Goal: Transaction & Acquisition: Book appointment/travel/reservation

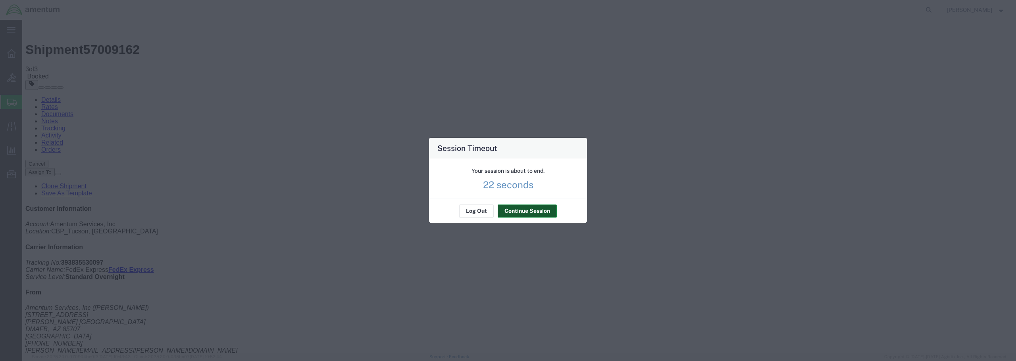
click at [519, 214] on button "Continue Session" at bounding box center [526, 211] width 59 height 13
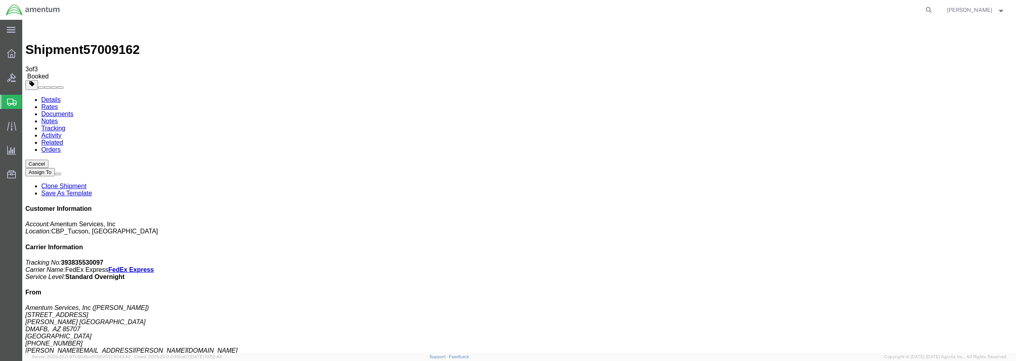
click at [0, 0] on span "Create from Template" at bounding box center [0, 0] width 0 height 0
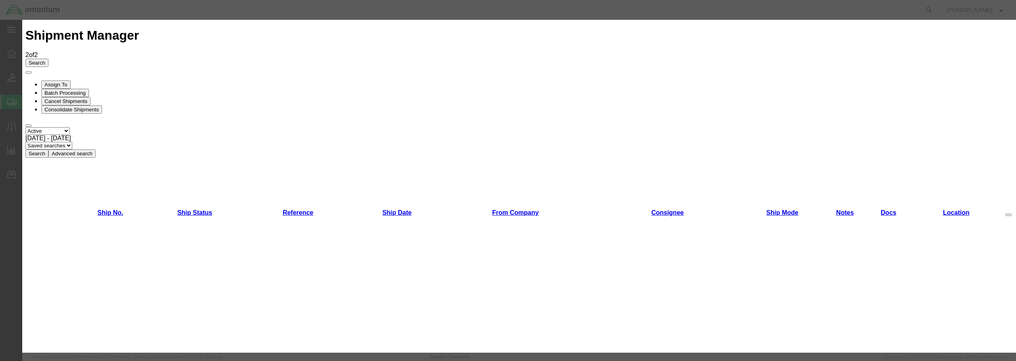
scroll to position [493, 0]
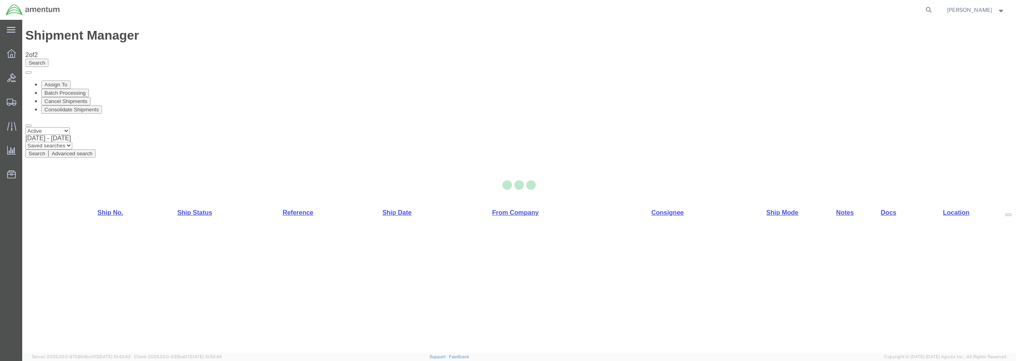
select select "49949"
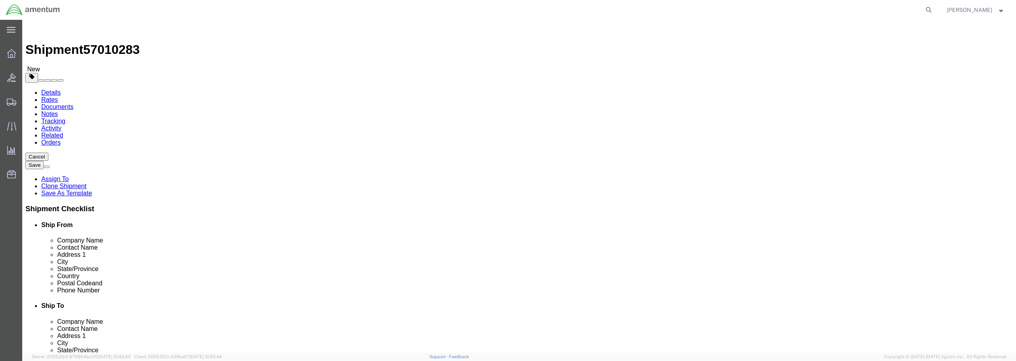
type input "WSD"
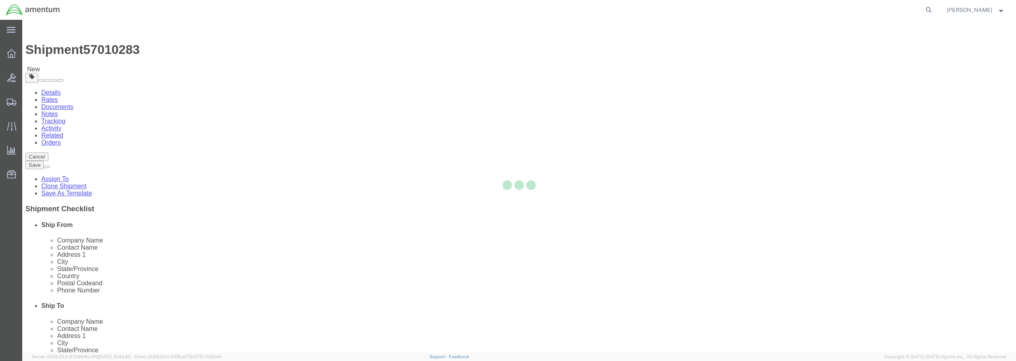
type input "92135-7013"
type input "[PHONE_NUMBER]"
type input "3017"
type input "[PERSON_NAME][EMAIL_ADDRESS][PERSON_NAME][DOMAIN_NAME]"
checkbox input "true"
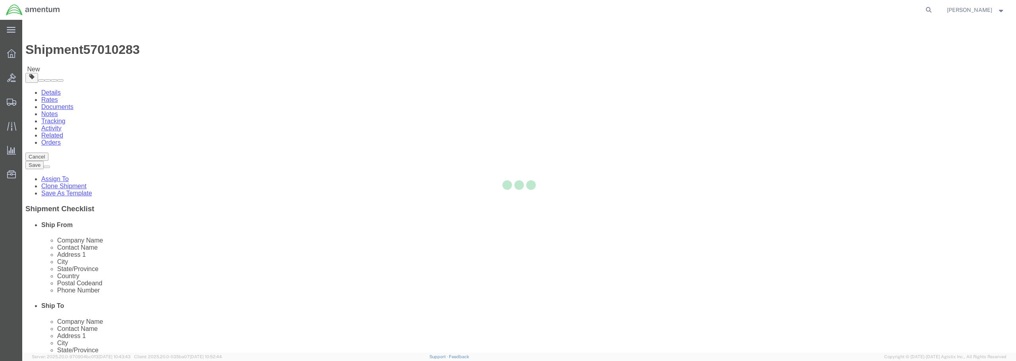
select select "CA"
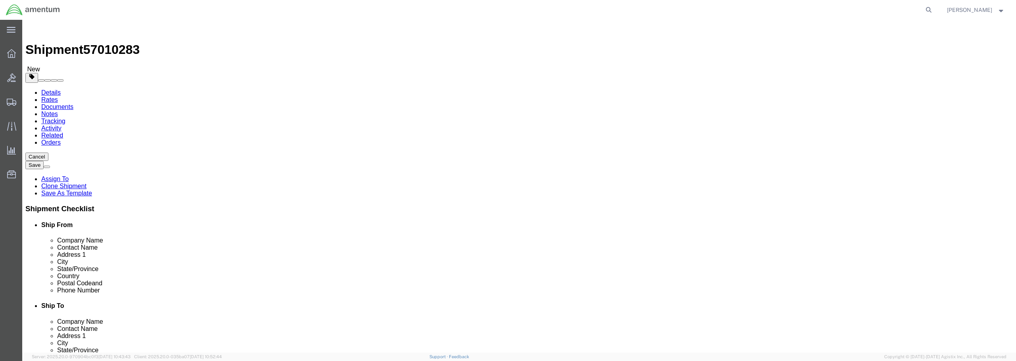
click link "Save As Template"
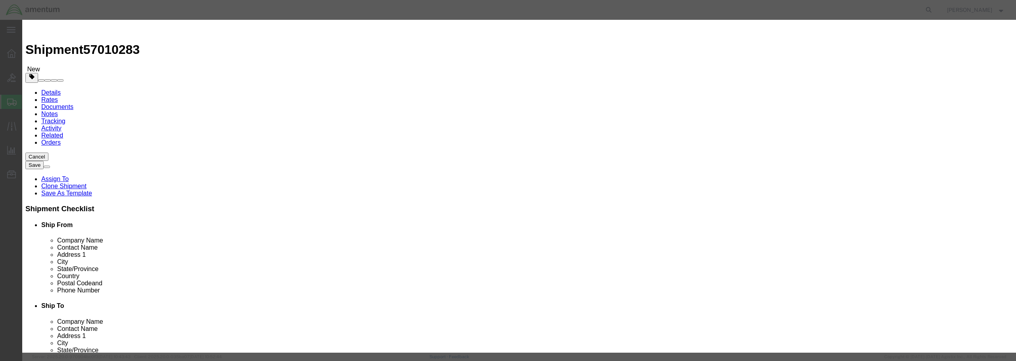
click input "text"
type input "WSD- [PERSON_NAME]"
click button "Save"
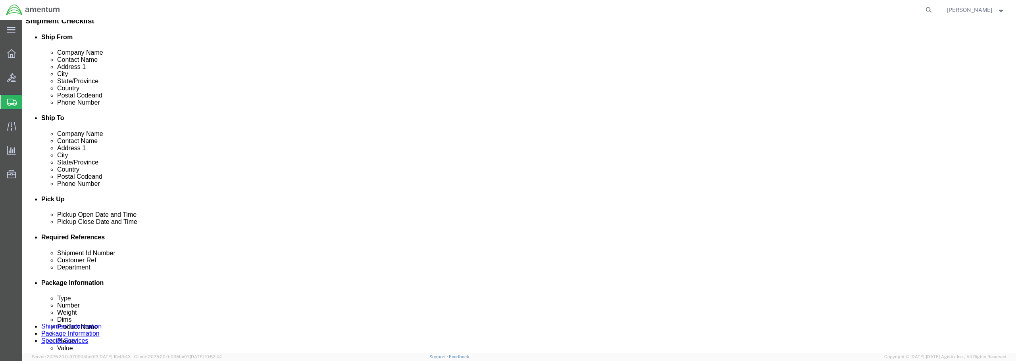
scroll to position [238, 0]
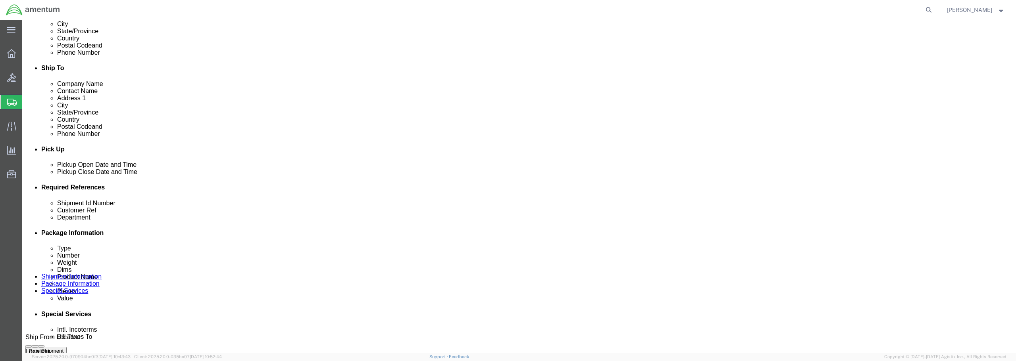
click div "[DATE] 11:14 AM"
type input "12:14 AM"
click button "Apply"
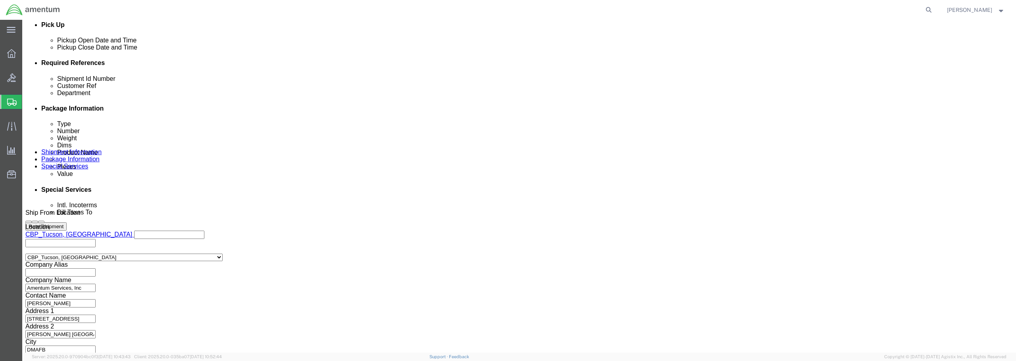
scroll to position [363, 0]
click input "text"
drag, startPoint x: 486, startPoint y: 126, endPoint x: 407, endPoint y: 120, distance: 79.2
click div "Shipment Id Number BEARINGS TO CA AVCRAD"
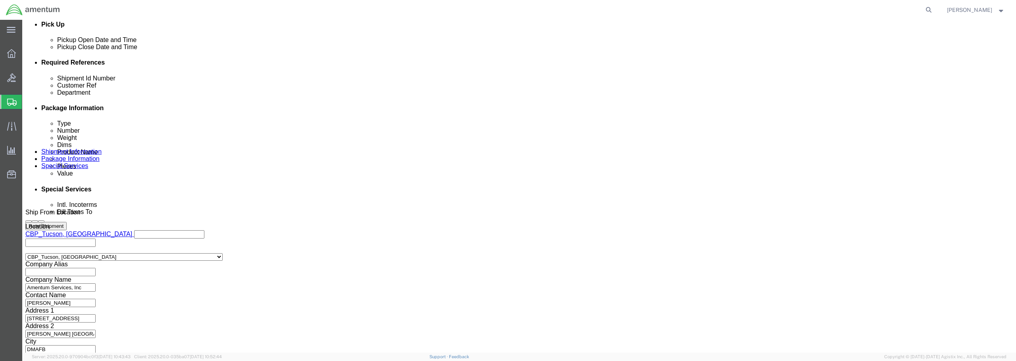
type input "BEARINGS TO CA AVCRAD"
click div "Select Account Type Activity ID Airline Appointment Number ASN Batch Request # …"
paste input "BEARINGS TO CA AVCRAD"
type input "BEARINGS TO CA AVCRAD"
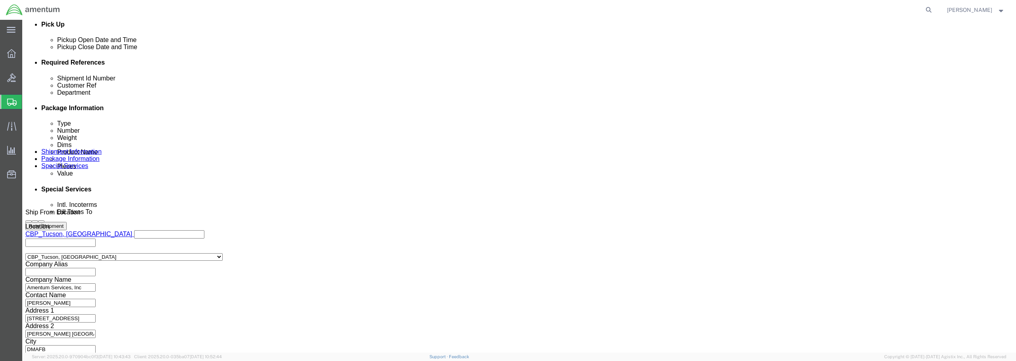
scroll to position [0, 0]
click button "Continue"
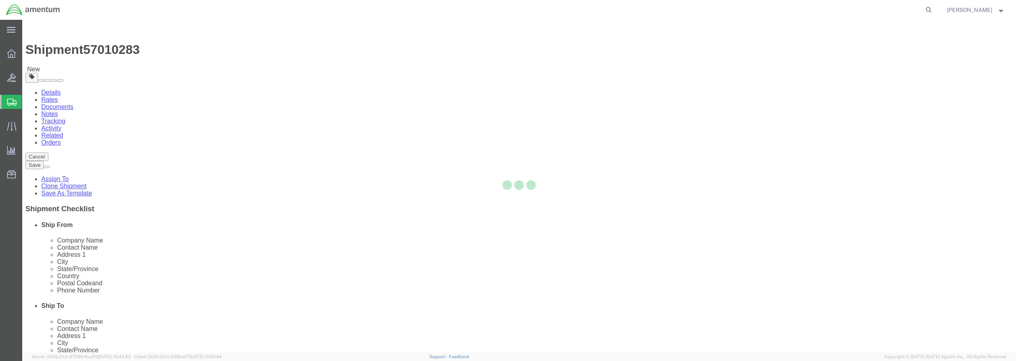
select select "CBOX"
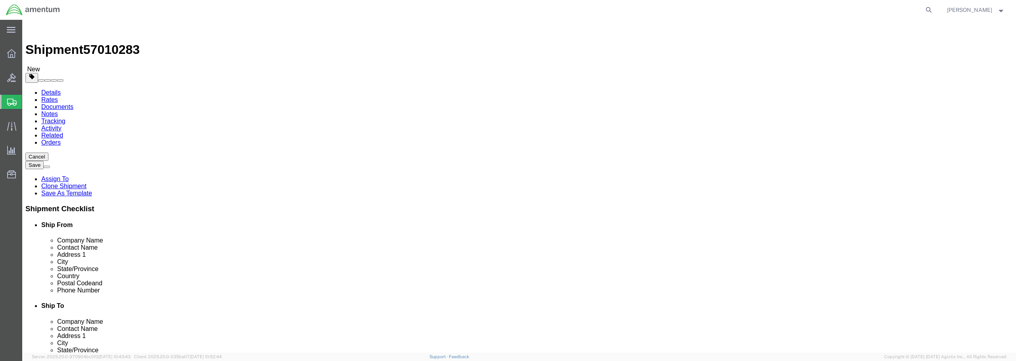
drag, startPoint x: 159, startPoint y: 167, endPoint x: 145, endPoint y: 169, distance: 14.4
click div "Length x Width x Height Select cm ft in"
type input "14"
type input "12"
type input "11"
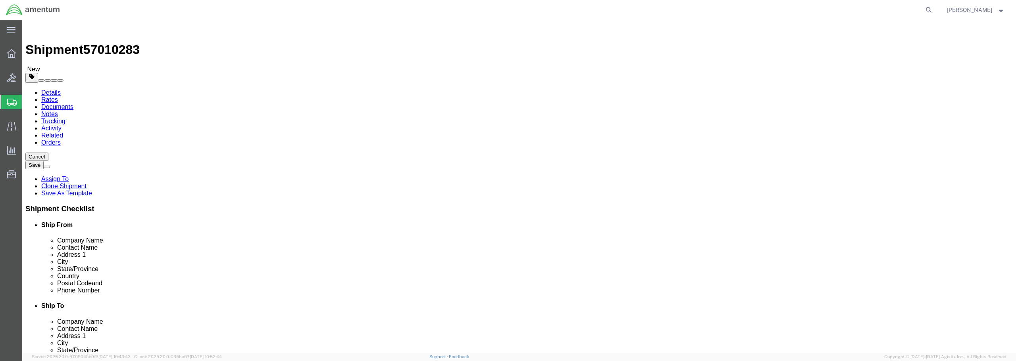
drag, startPoint x: 172, startPoint y: 186, endPoint x: 147, endPoint y: 183, distance: 25.1
click div "0.00 Select kgs lbs"
type input "8.00"
click link "Add Content"
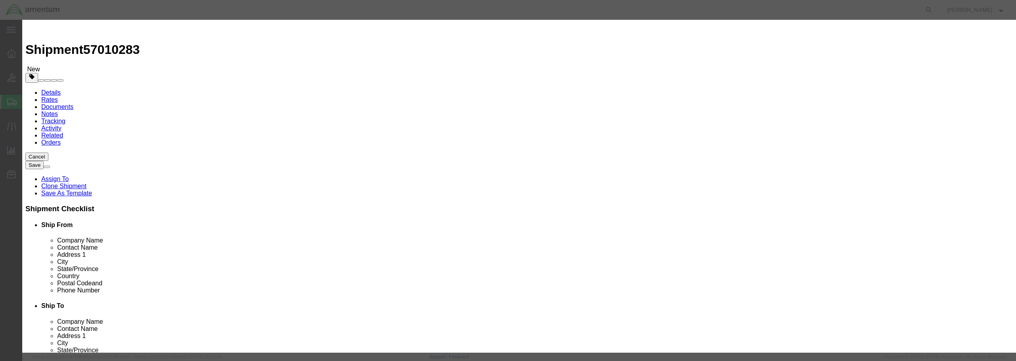
click input "text"
paste input "BEARINGS TO CA AVCRAD"
type input "BEARINGS TO CA AVCRAD"
drag, startPoint x: 367, startPoint y: 76, endPoint x: 350, endPoint y: 74, distance: 17.6
click div "Pieces 0 Select Bag Barrels 100Board Feet Bottle Box Blister Pack Carats Can Ca…"
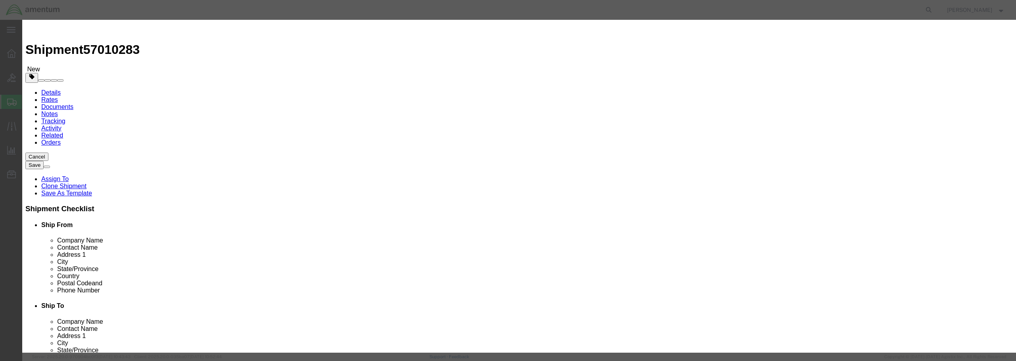
type input "6"
click input "text"
type input "408.18"
click select "Select 50 55 60 65 70 85 92.5 100 125 175 250 300 400"
select select "125"
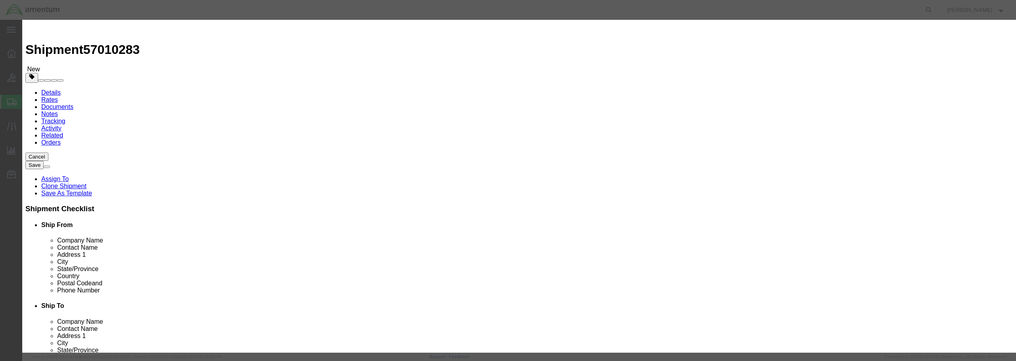
click select "Select 50 55 60 65 70 85 92.5 100 125 175 250 300 400"
click button "Save & Close"
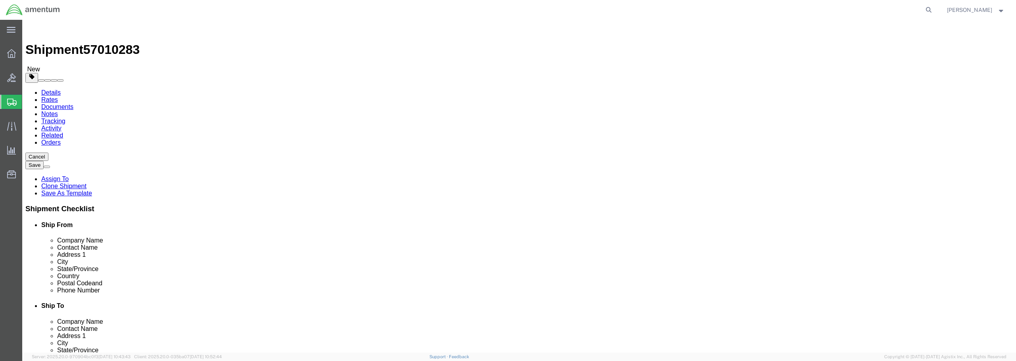
click button "Rate Shipment"
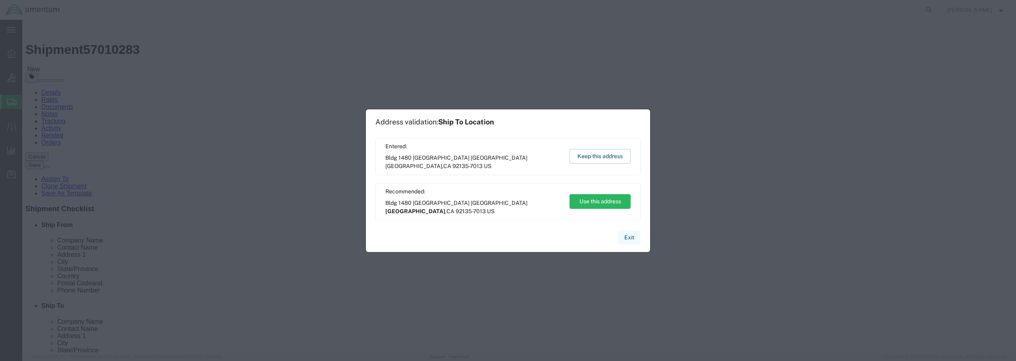
click at [626, 236] on button "Exit" at bounding box center [629, 238] width 23 height 14
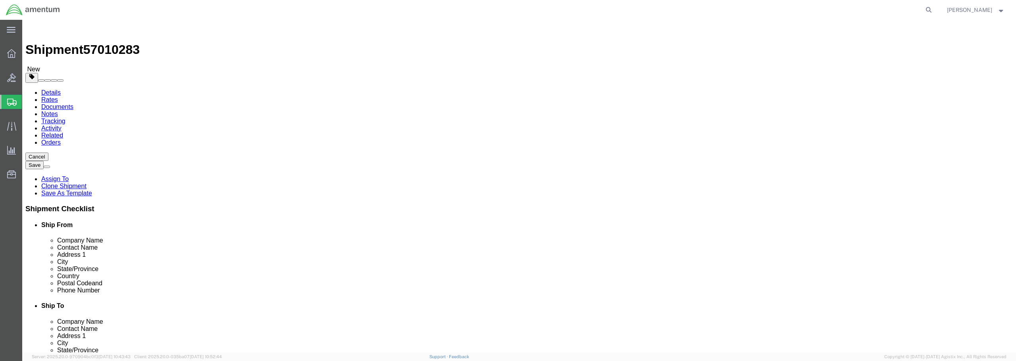
click link "Details"
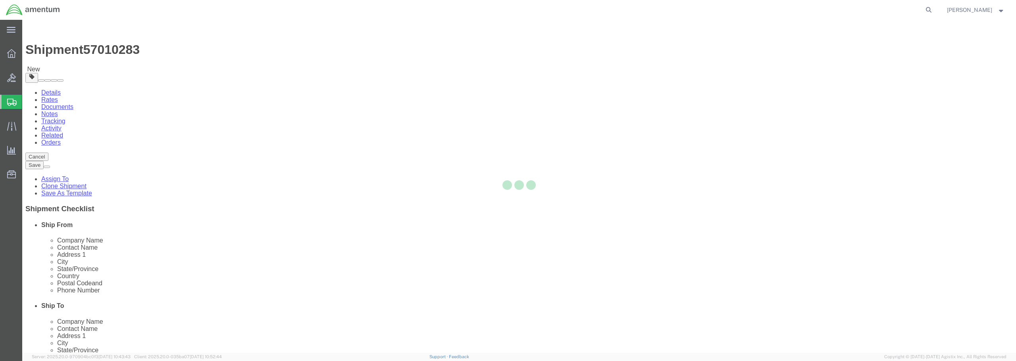
select select "49949"
select select "49946"
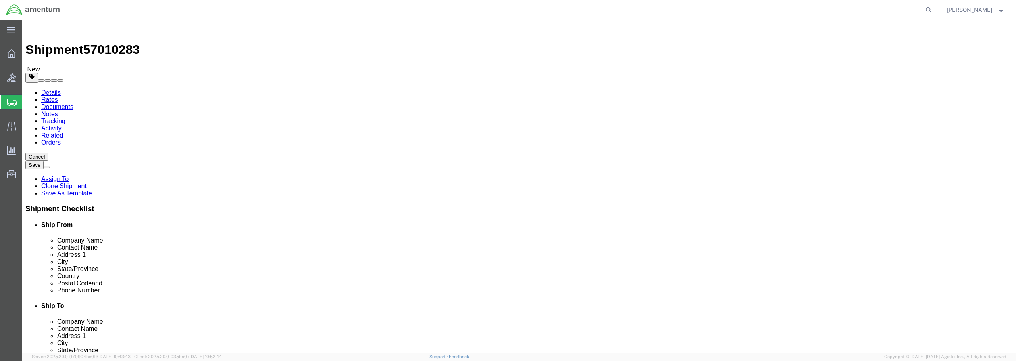
type input "D"
type input "C"
click input "text"
type input "D"
click button "Cancel"
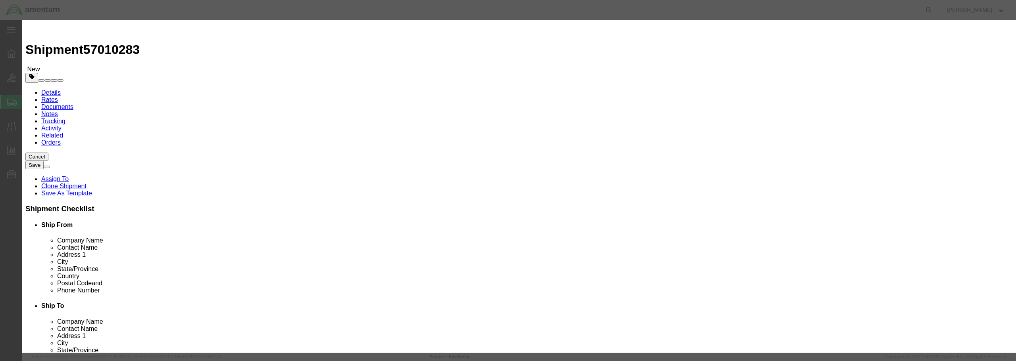
click button "Yes"
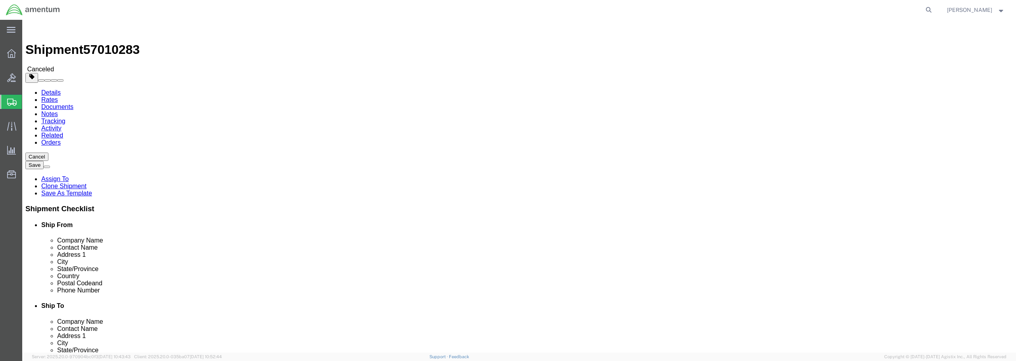
click at [0, 0] on span "Create from Template" at bounding box center [0, 0] width 0 height 0
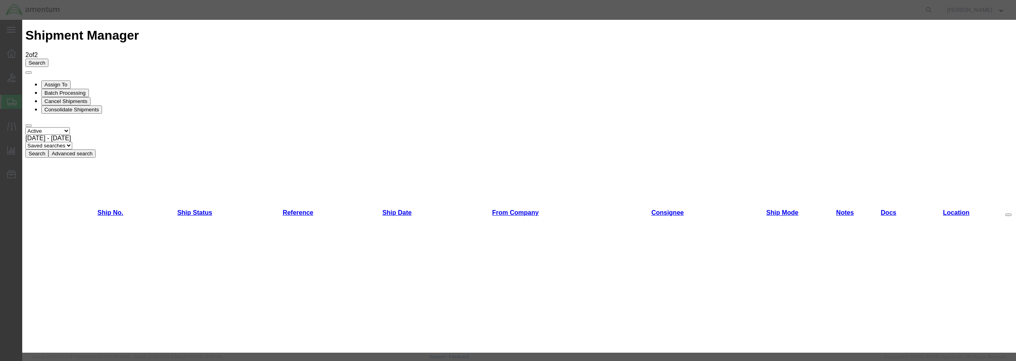
scroll to position [40, 0]
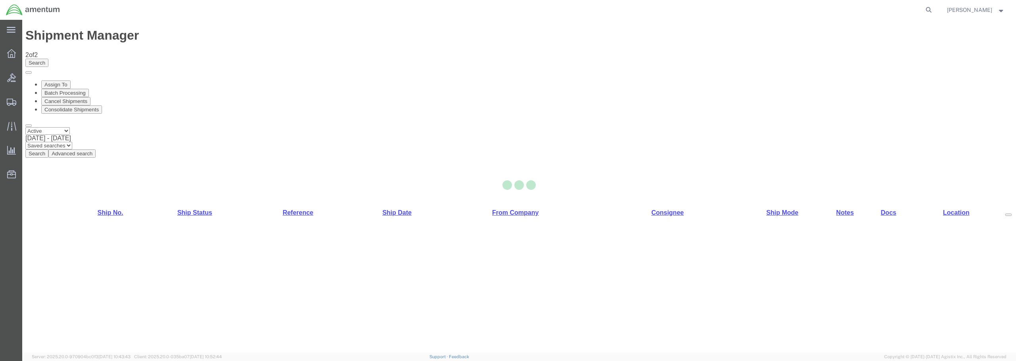
select select "49949"
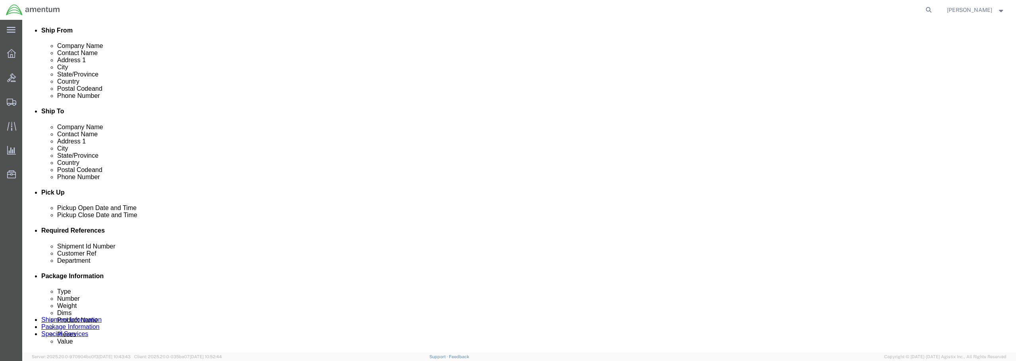
scroll to position [198, 0]
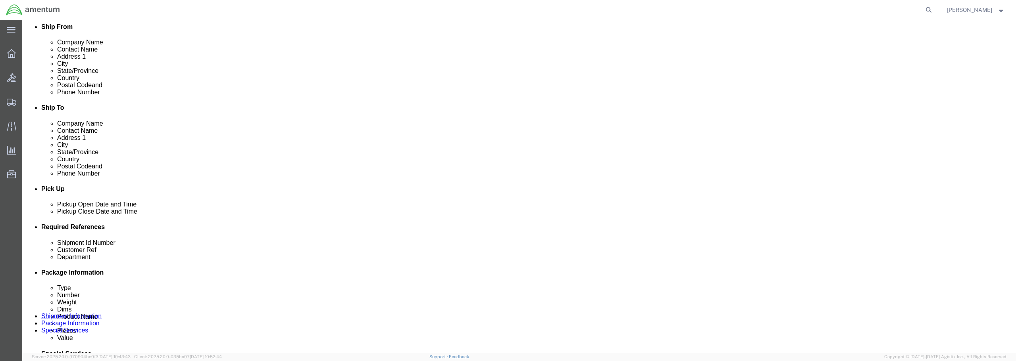
click div "[DATE] 11:22 AM"
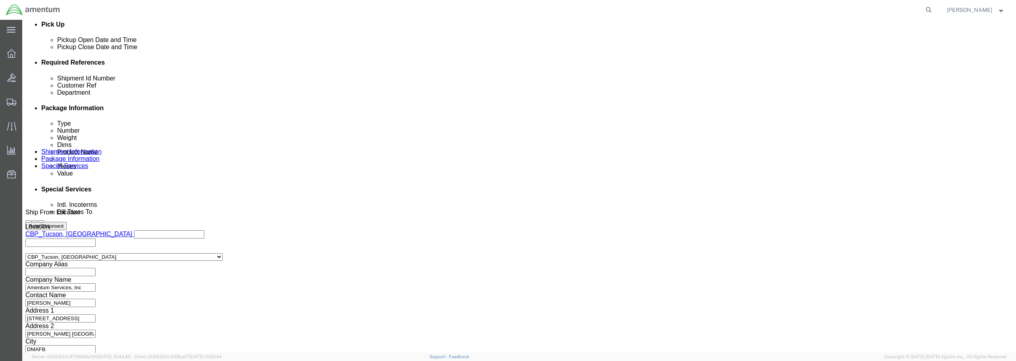
type input "12:22 AM"
click button "Apply"
paste input "BEARINGS TO CA AVCRAD"
type input "BEARINGS TO CA AVCRAD"
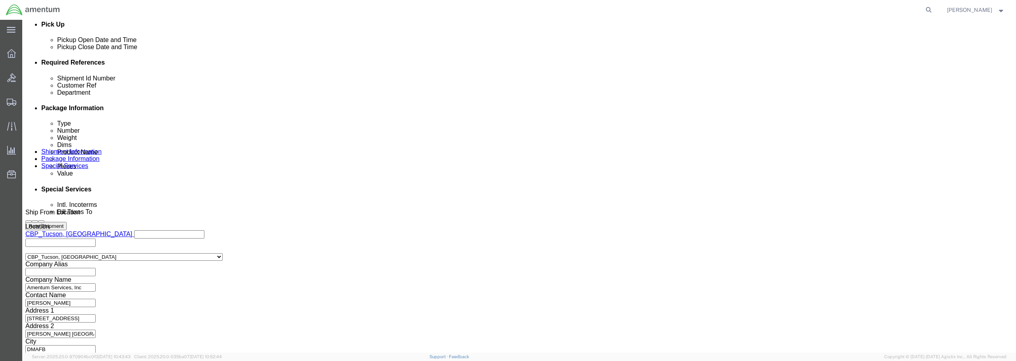
scroll to position [0, 0]
paste input "BEARINGS TO CA AVCRAD"
type input "BEARINGS TO CA AVCRAD"
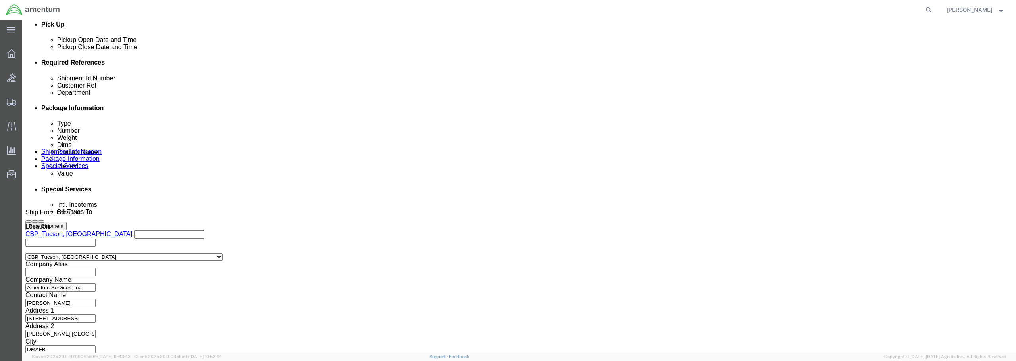
click button "Continue"
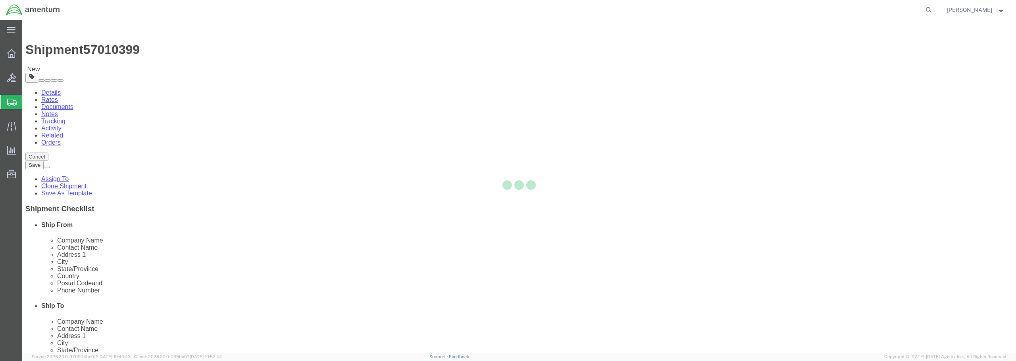
select select "CBOX"
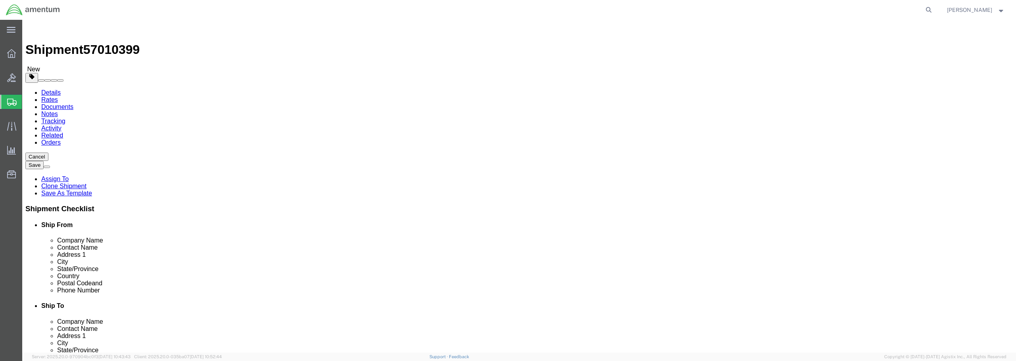
drag, startPoint x: 169, startPoint y: 156, endPoint x: 141, endPoint y: 156, distance: 27.8
click div "Number 1"
type input "14"
type input "12"
type input "11"
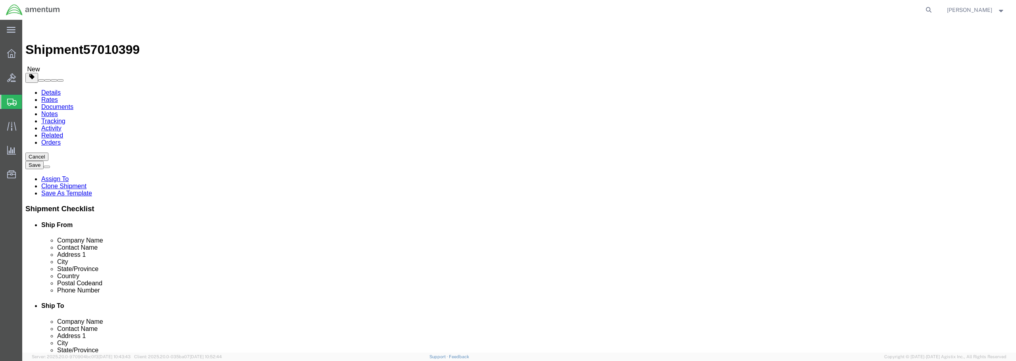
type input "1"
type input "14"
type input "12"
type input "11"
drag, startPoint x: 172, startPoint y: 183, endPoint x: 130, endPoint y: 182, distance: 42.1
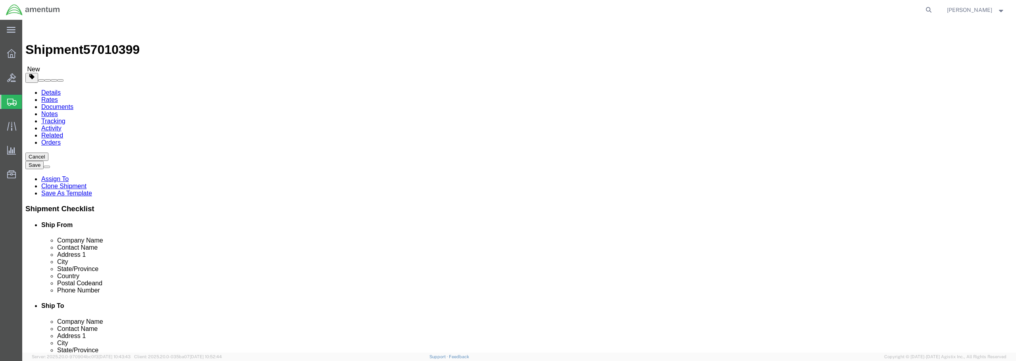
click div "Weight 0.00 Select kgs lbs Ship. t°"
type input "8.00"
click link "Add Content"
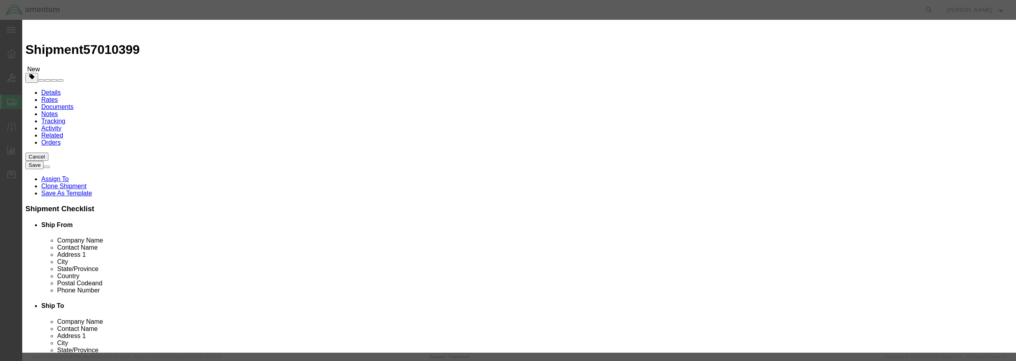
click input "text"
paste input "BEARINGS TO CA AVCRAD"
type input "BEARINGS TO CA AVCRAD"
drag, startPoint x: 373, startPoint y: 75, endPoint x: 336, endPoint y: 74, distance: 36.9
click div "Pieces 0 Select Bag Barrels 100Board Feet Bottle Box Blister Pack Carats Can Ca…"
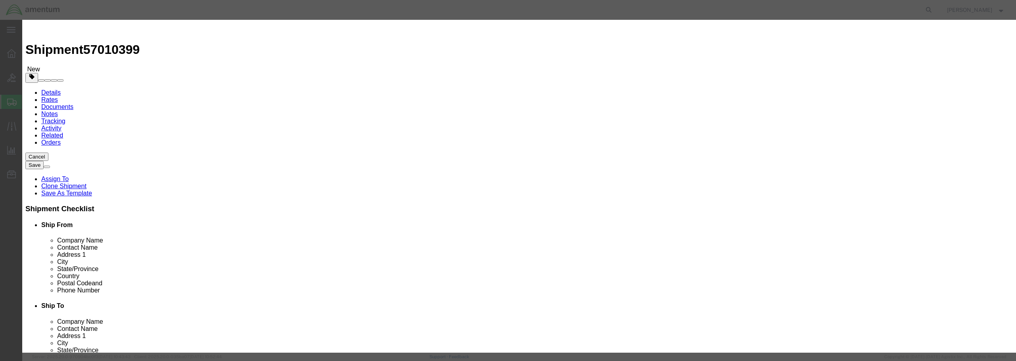
type input "6"
click input "text"
type input "1"
type input "408.18"
click select "Select 50 55 60 65 70 85 92.5 100 125 175 250 300 400"
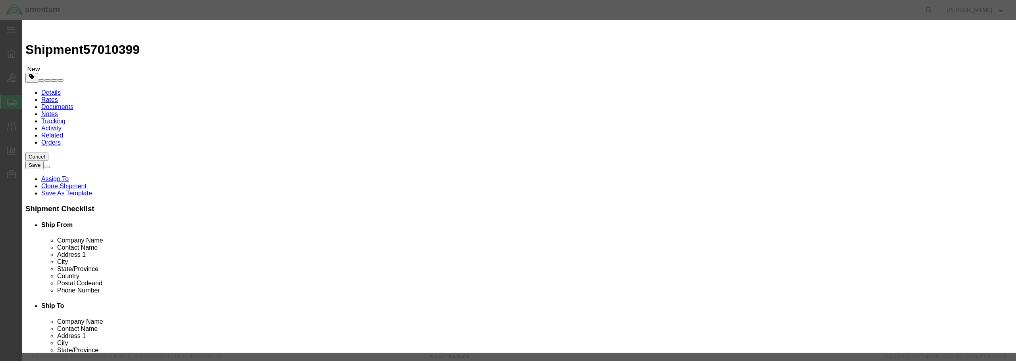
select select "125"
click select "Select 50 55 60 65 70 85 92.5 100 125 175 250 300 400"
click button "Save & Close"
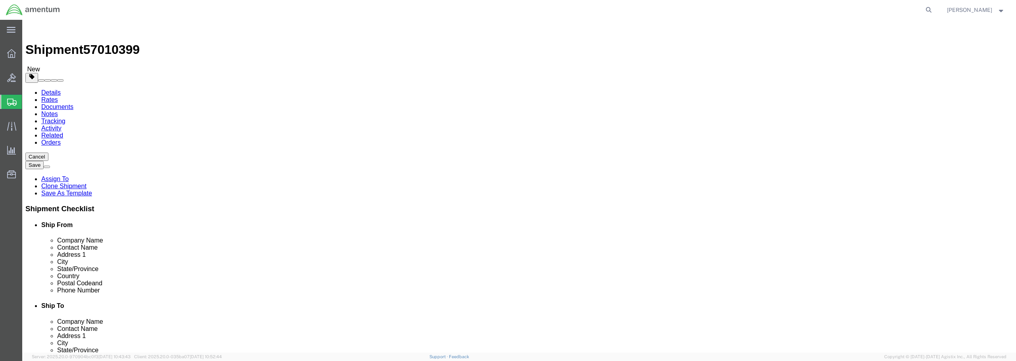
click button "Rate Shipment"
click at [54, 89] on link "Details" at bounding box center [50, 92] width 19 height 7
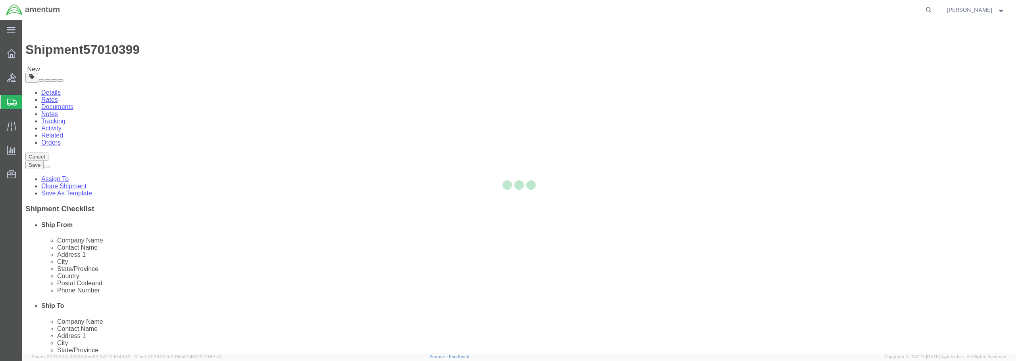
select select "49949"
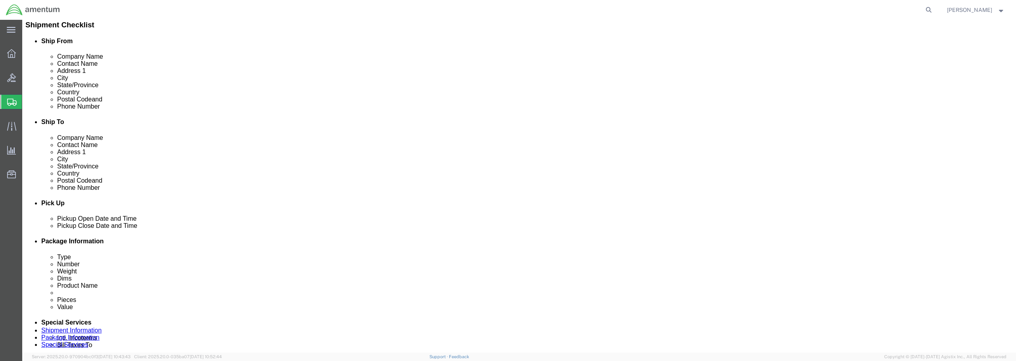
scroll to position [198, 0]
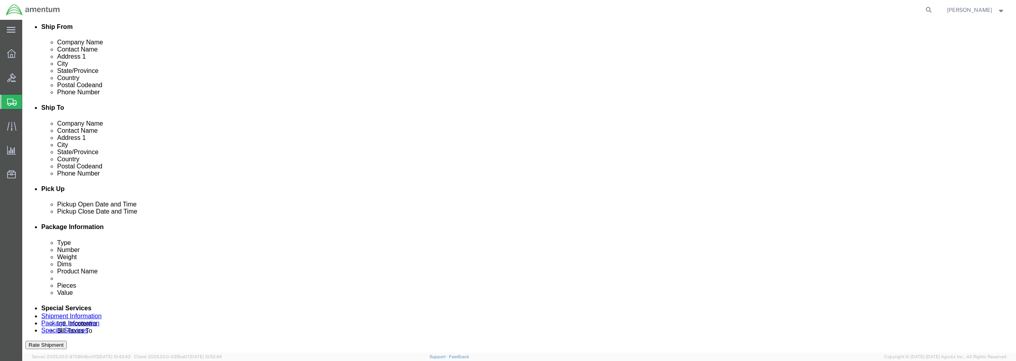
click icon
click label "Delivery by Date"
click div "Delivery by Date Delivery Start Date Delivery Start Time Deliver Open Date and …"
click label "Delivery by Date"
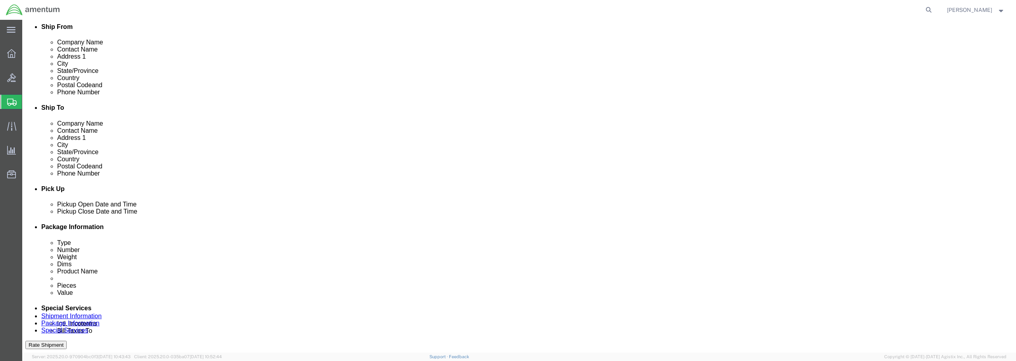
click div "[DATE] 11:24 AM"
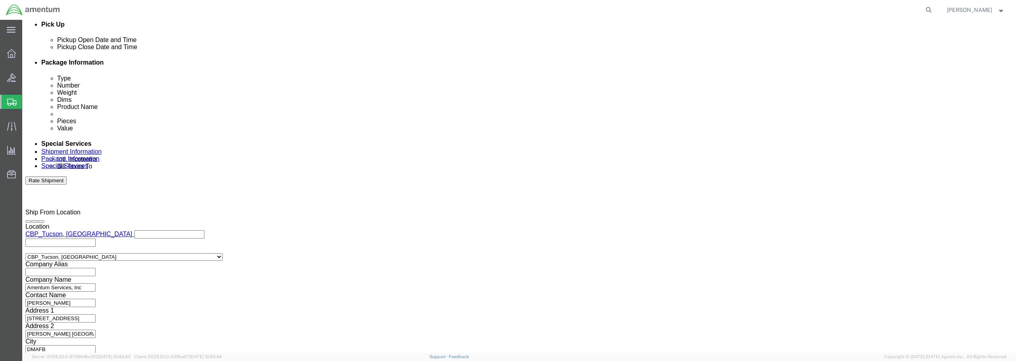
drag, startPoint x: 72, startPoint y: 193, endPoint x: 64, endPoint y: 195, distance: 8.2
click input "12:24 AM"
type input "12:24 PM"
click button "Apply"
click button "Rate Shipment"
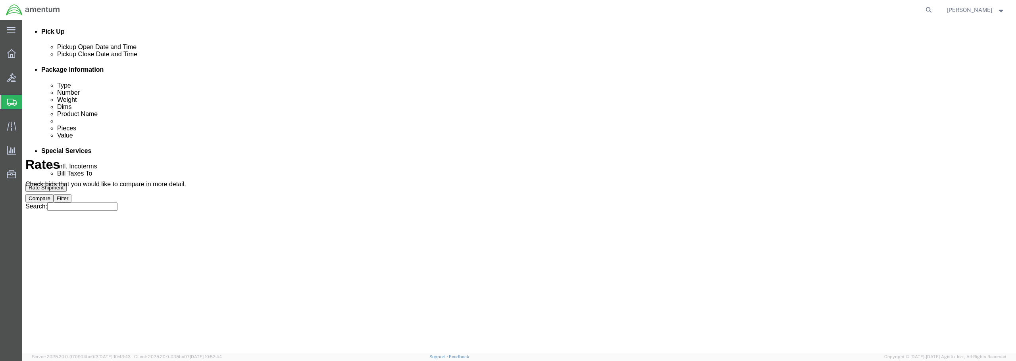
scroll to position [3, 0]
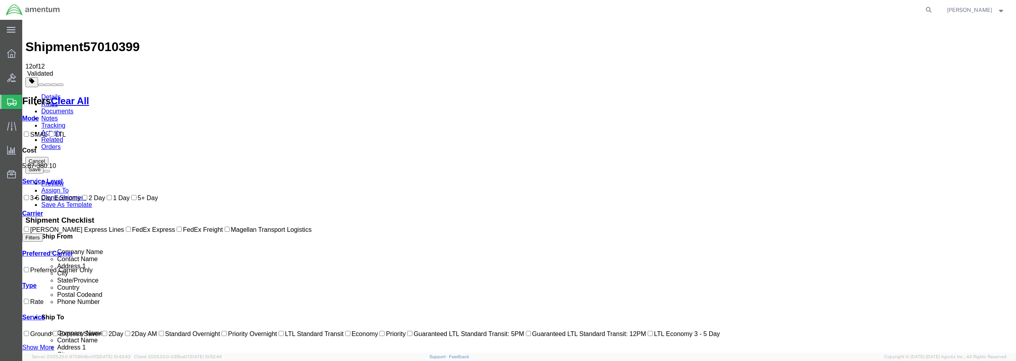
checkbox input "true"
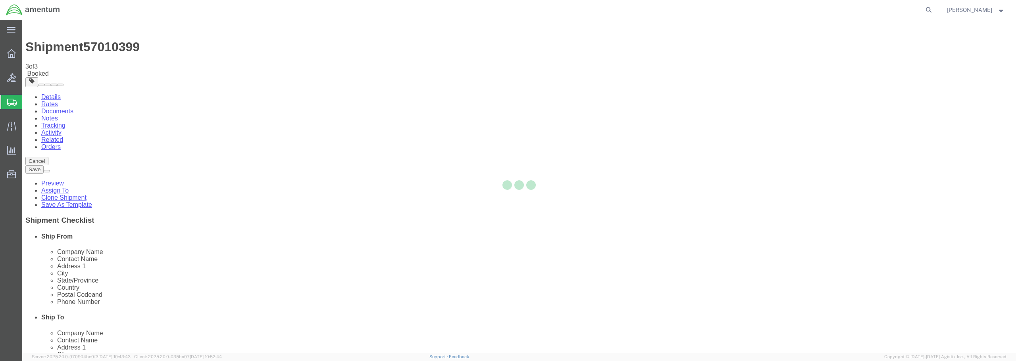
scroll to position [0, 0]
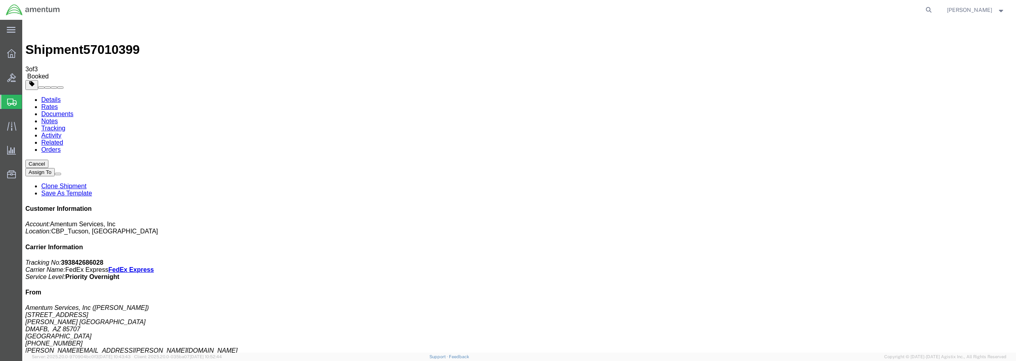
click at [0, 0] on span "Create from Template" at bounding box center [0, 0] width 0 height 0
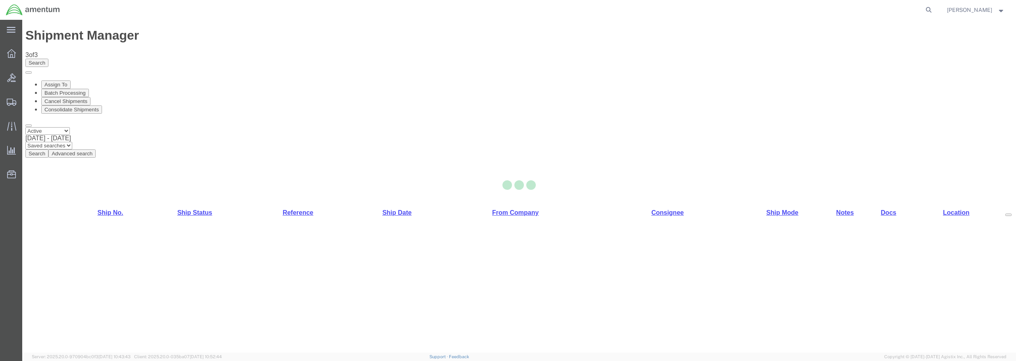
select select "49949"
select select "49931"
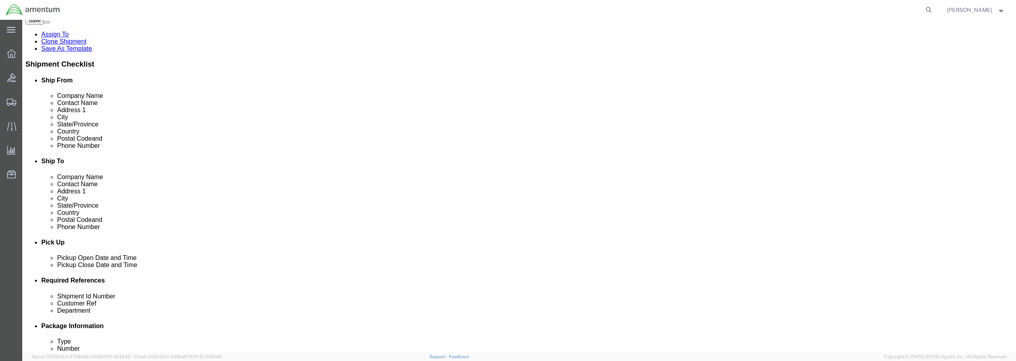
scroll to position [159, 0]
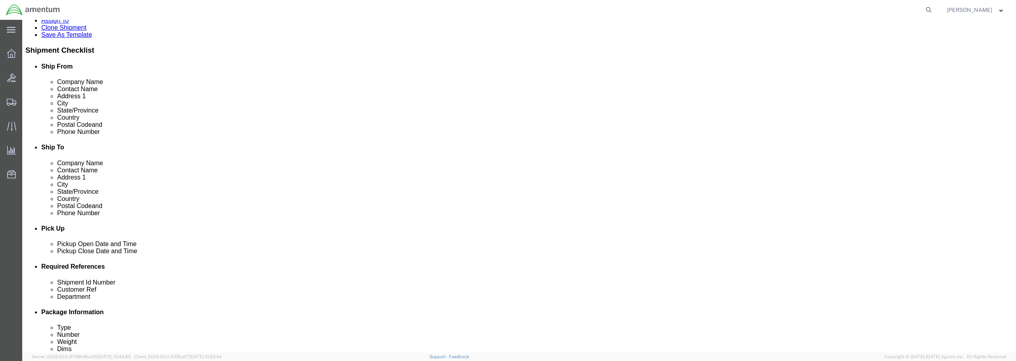
click div "[DATE] 11:32 AM"
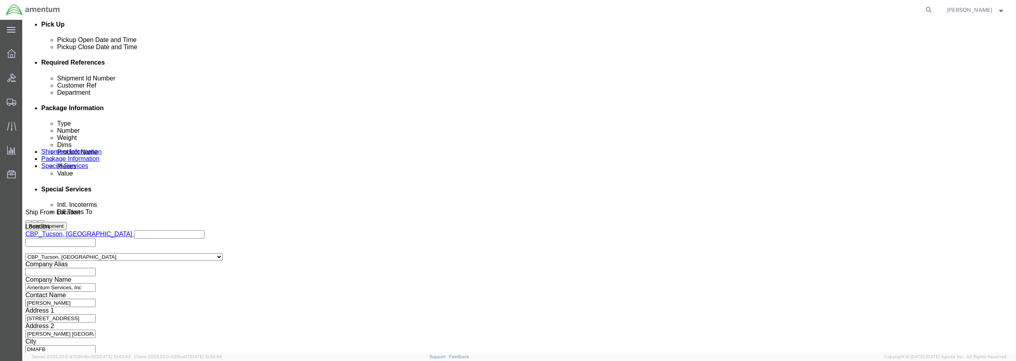
drag, startPoint x: 72, startPoint y: 192, endPoint x: 63, endPoint y: 194, distance: 8.5
click input "12:32 AM"
type input "12:32 PM"
click button "Apply"
click input "text"
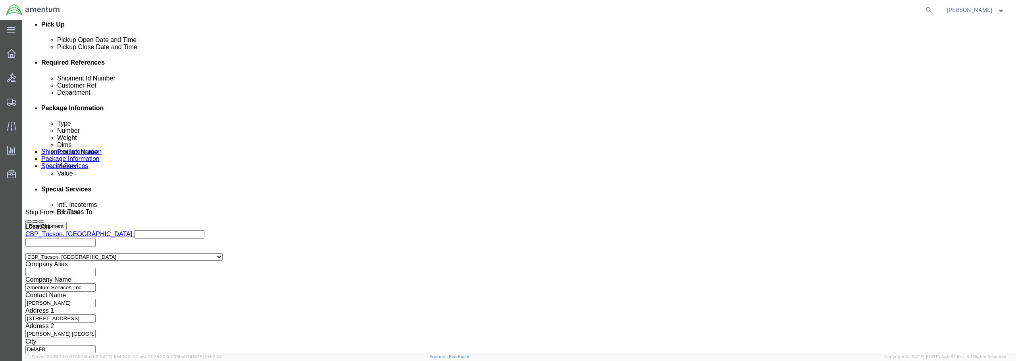
scroll to position [0, 0]
drag, startPoint x: 486, startPoint y: 125, endPoint x: 413, endPoint y: 125, distance: 72.6
click div "Shipment Id Number STARTER / BATCH 526-007865"
type input "STARTER / BATCH 526-007865"
click div "Select Account Type Activity ID Airline Appointment Number ASN Batch Request # …"
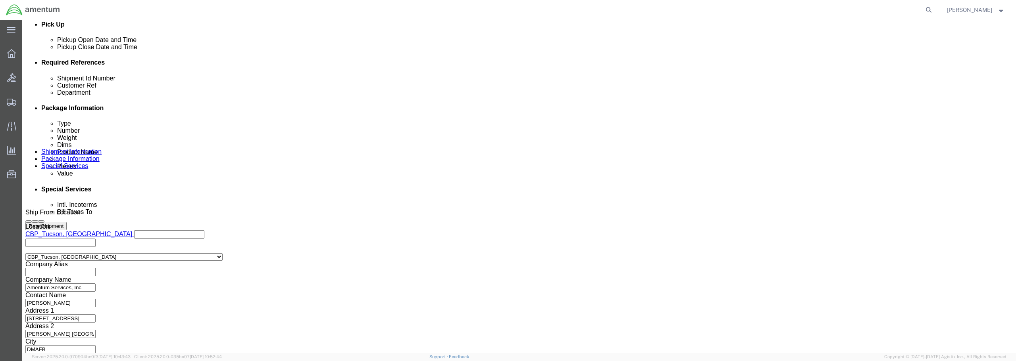
paste input "STARTER / BATCH 526-007865"
type input "STARTER / BATCH 526-007865"
click button "Continue"
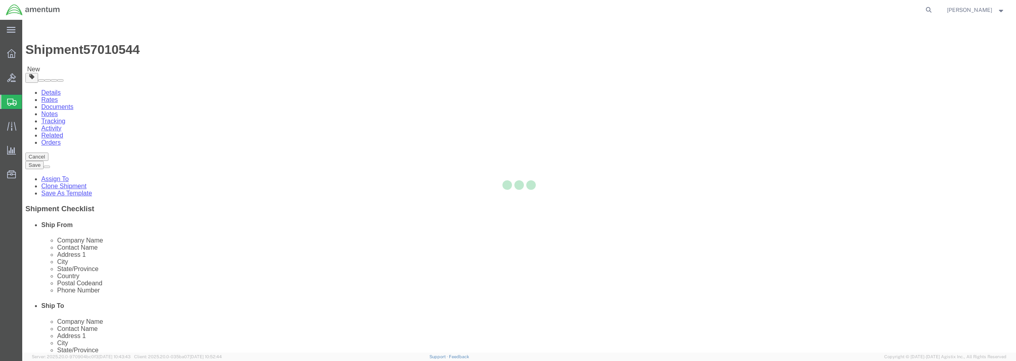
select select "CBOX"
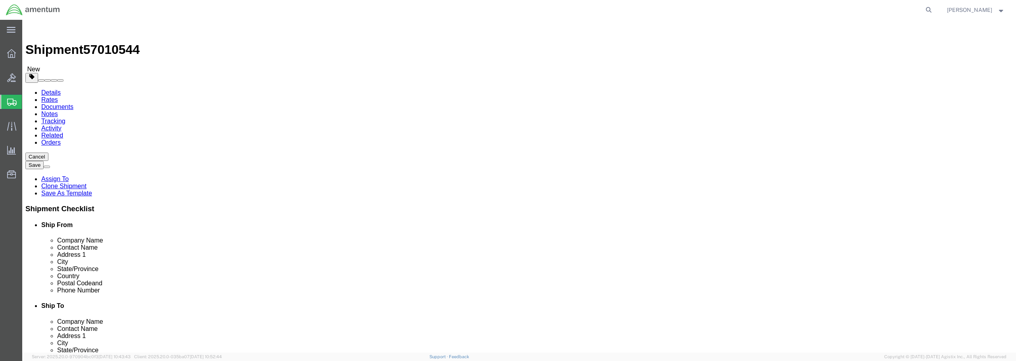
drag, startPoint x: 164, startPoint y: 170, endPoint x: 139, endPoint y: 166, distance: 25.3
click div "Dimensions Length x Width x Height Select cm ft in"
type input "14"
type input "17"
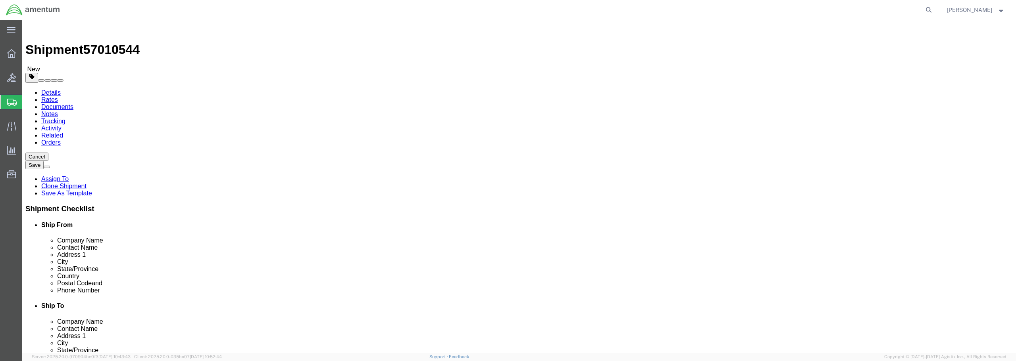
drag, startPoint x: 166, startPoint y: 182, endPoint x: 148, endPoint y: 182, distance: 17.9
click div "0.00 Select kgs lbs"
type input "14"
click span
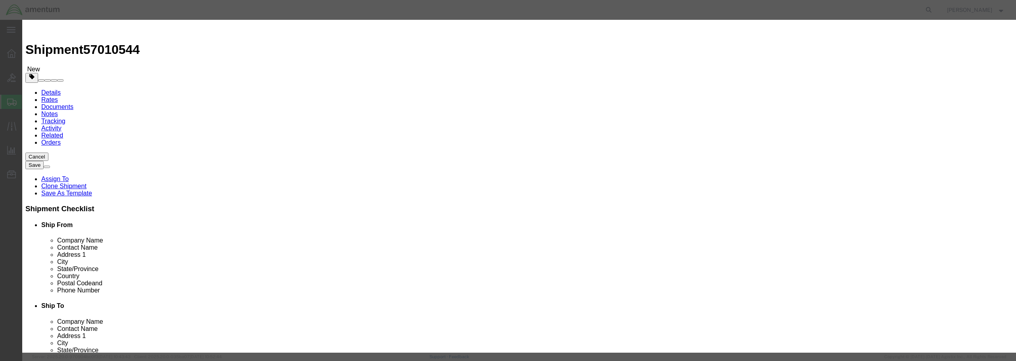
click input "text"
paste input "STARTER / BATCH 526-007865"
type input "STARTER / BATCH 526-007865"
drag, startPoint x: 357, startPoint y: 76, endPoint x: 349, endPoint y: 77, distance: 8.4
click div "Pieces 0 Select Bag Barrels 100Board Feet Bottle Box Blister Pack Carats Can Ca…"
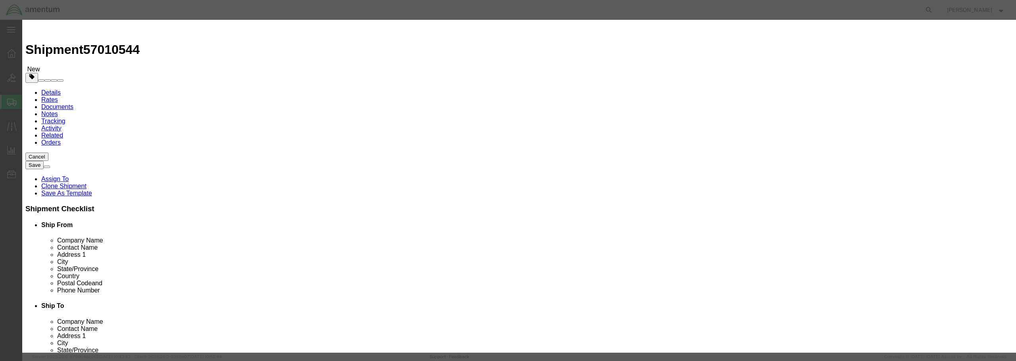
type input "1"
click input "text"
type input "17707.00"
click select "Select 50 55 60 65 70 85 92.5 100 125 175 250 300 400"
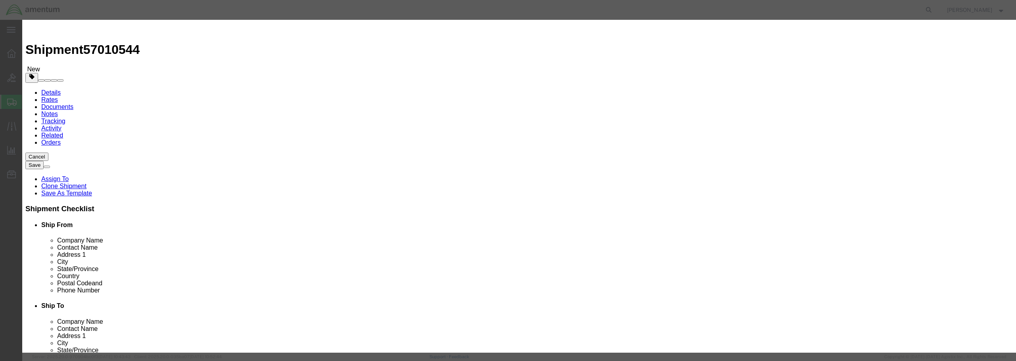
select select "125"
click select "Select 50 55 60 65 70 85 92.5 100 125 175 250 300 400"
click input "text"
type input "SN: 8766"
click button "Save & Close"
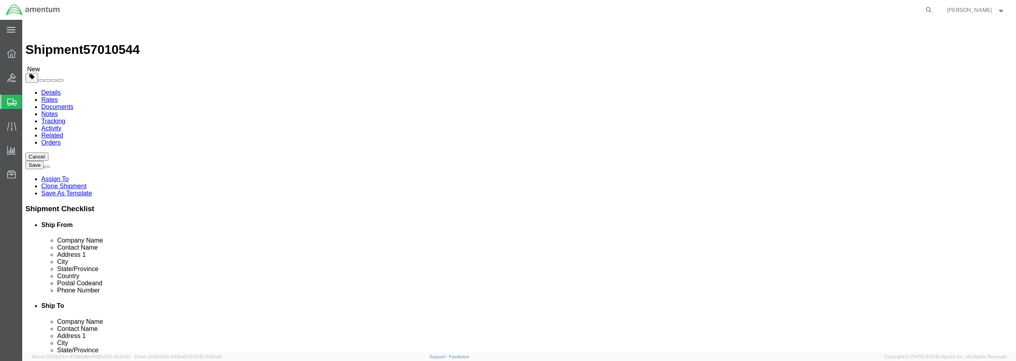
click button "Rate Shipment"
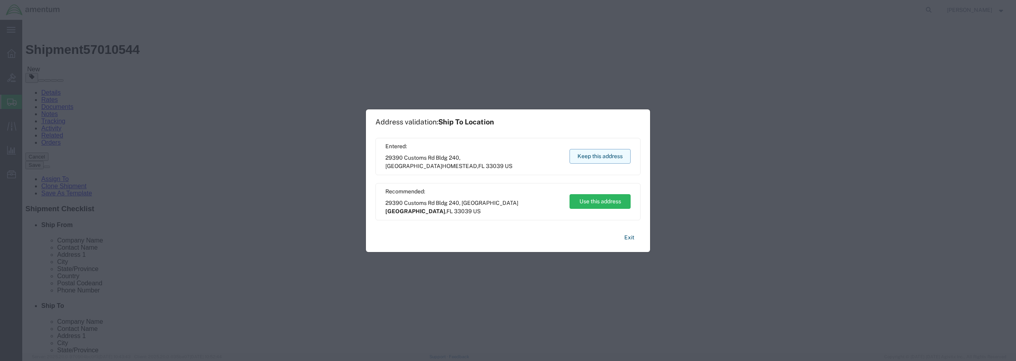
click at [583, 158] on button "Keep this address" at bounding box center [599, 156] width 61 height 15
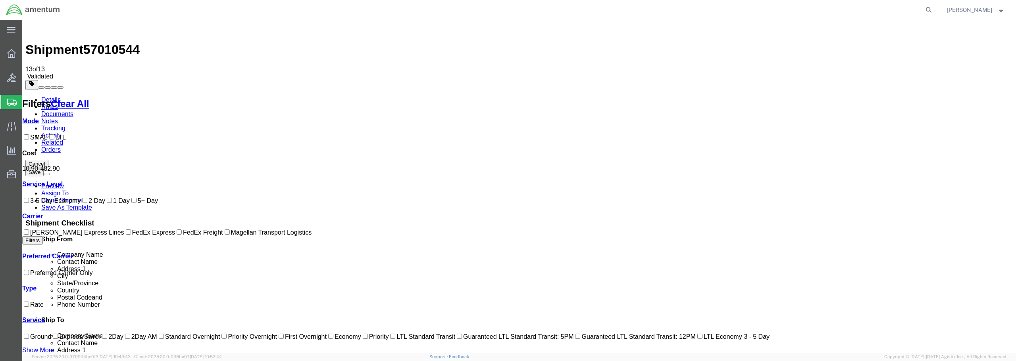
checkbox input "true"
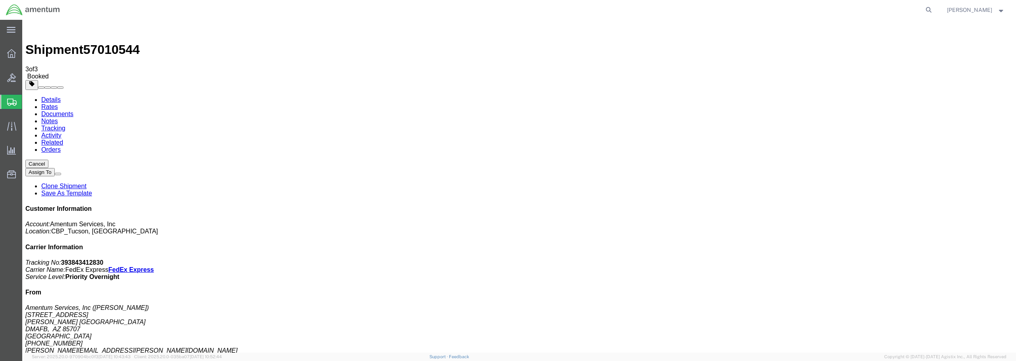
drag, startPoint x: 823, startPoint y: 36, endPoint x: 467, endPoint y: 142, distance: 371.4
click at [12, 100] on icon at bounding box center [12, 102] width 10 height 7
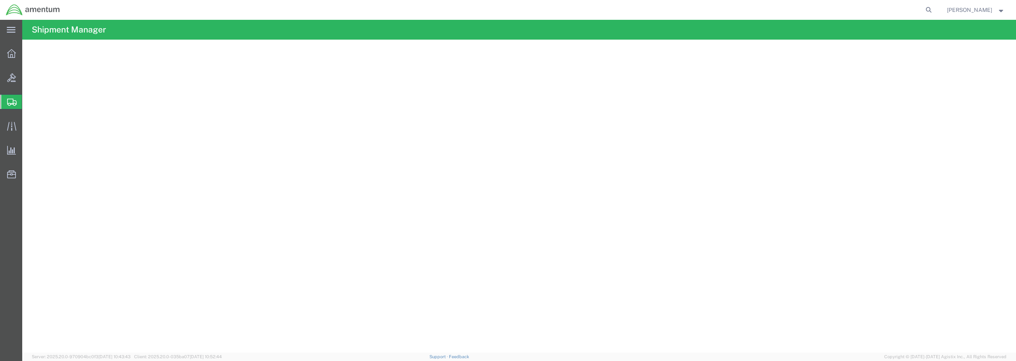
click at [0, 0] on span "Create from Template" at bounding box center [0, 0] width 0 height 0
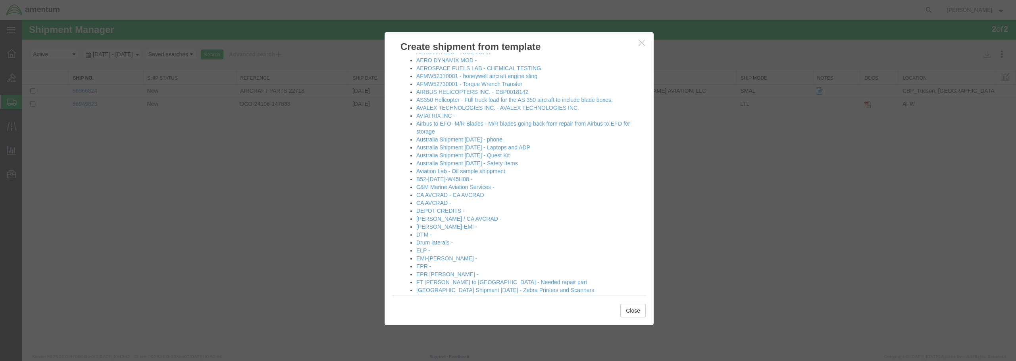
scroll to position [119, 0]
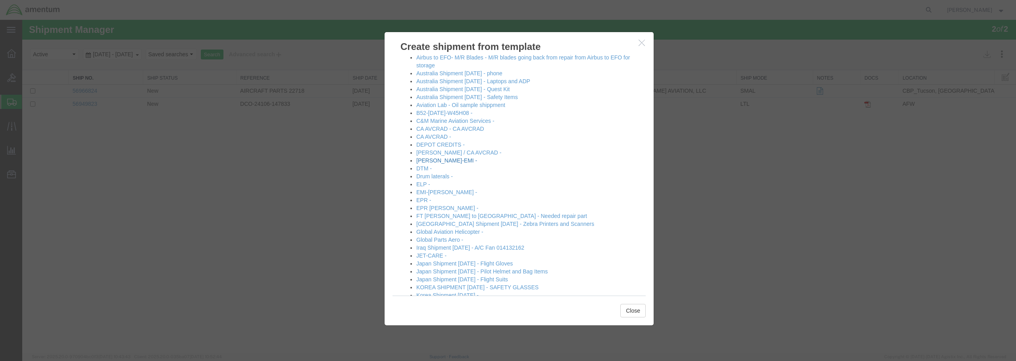
click at [443, 162] on link "[PERSON_NAME]-EMI -" at bounding box center [446, 160] width 61 height 6
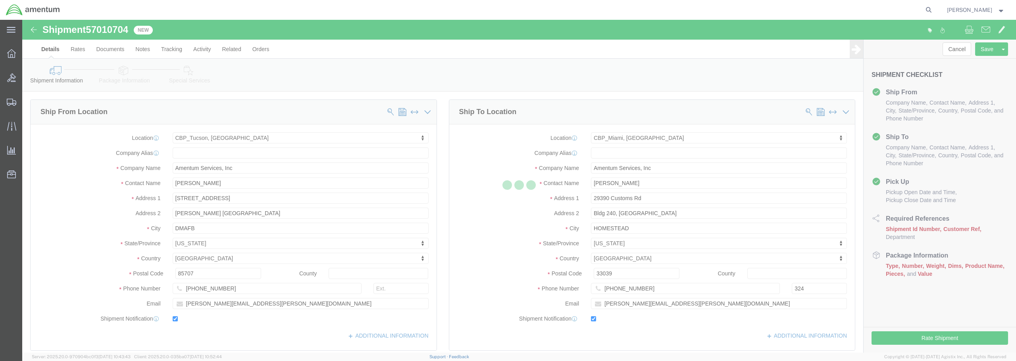
select select "49949"
select select "49931"
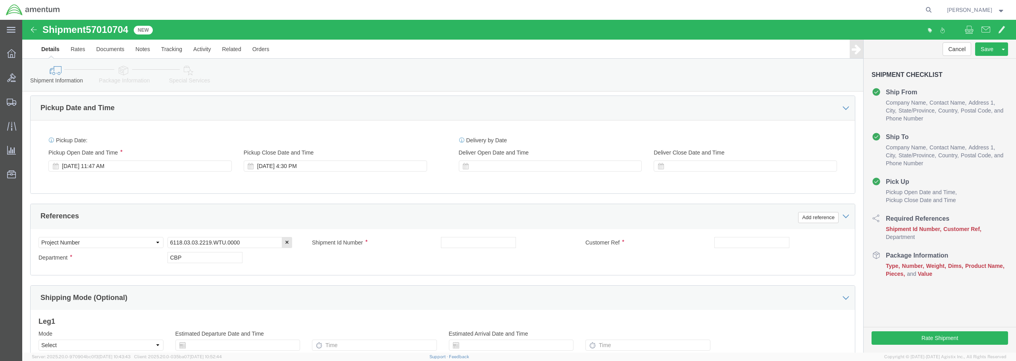
scroll to position [278, 0]
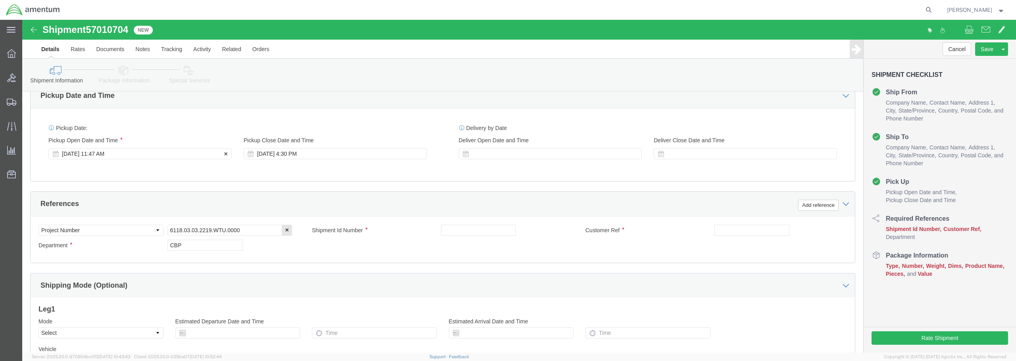
click div "[DATE] 11:47 AM"
drag, startPoint x: 69, startPoint y: 279, endPoint x: 64, endPoint y: 280, distance: 5.4
click input "12:47 AM"
type input "12:47 PM"
click button "Apply"
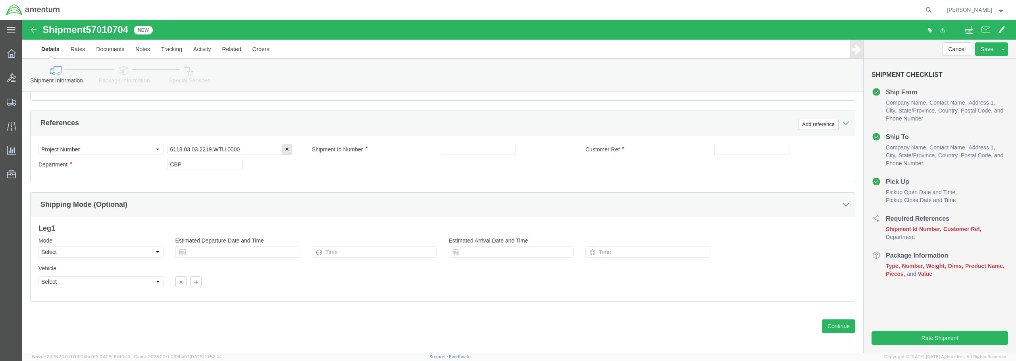
scroll to position [363, 0]
click input "text"
drag, startPoint x: 486, startPoint y: 125, endPoint x: 409, endPoint y: 129, distance: 76.7
click div "Shipment Id Number COUPLING DRIVE / BATCH 526-007866"
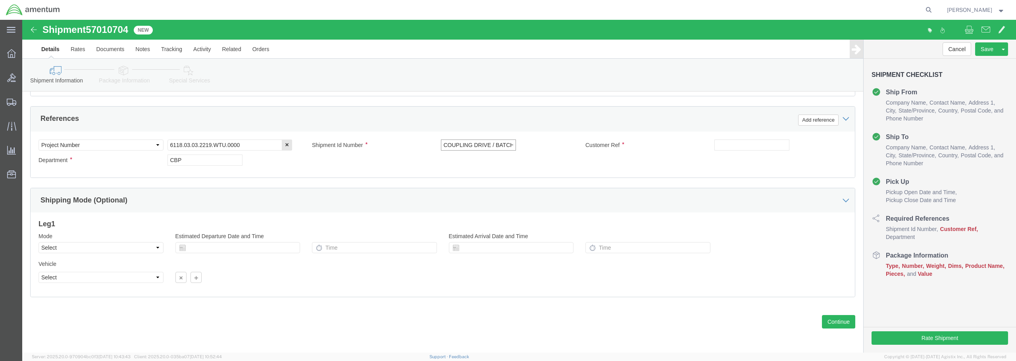
type input "COUPLING DRIVE / BATCH 526-007866"
click div "Select Account Type Activity ID Airline Appointment Number ASN Batch Request # …"
paste input "COUPLING DRIVE / BATCH 526-007866"
type input "COUPLING DRIVE / BATCH 526-007866"
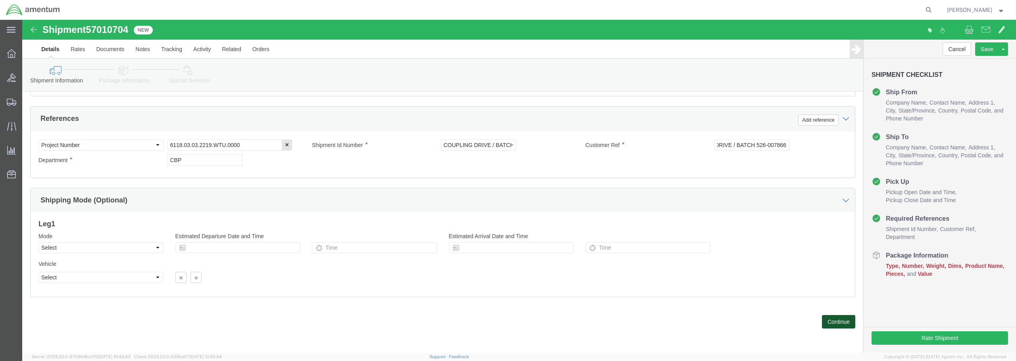
scroll to position [0, 0]
click button "Continue"
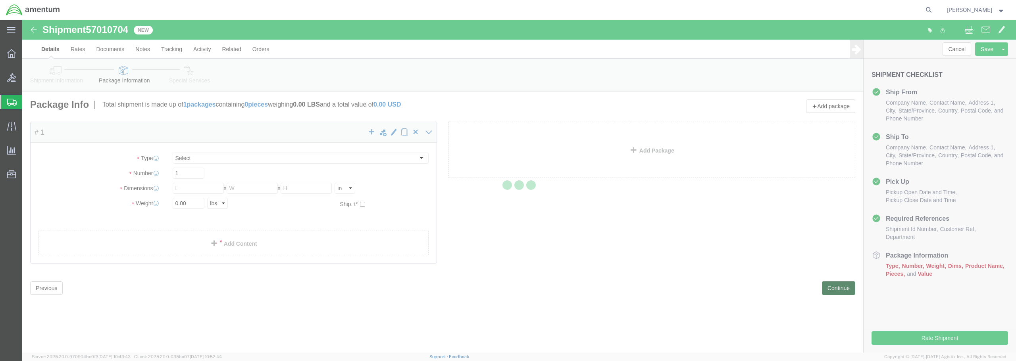
select select "CBOX"
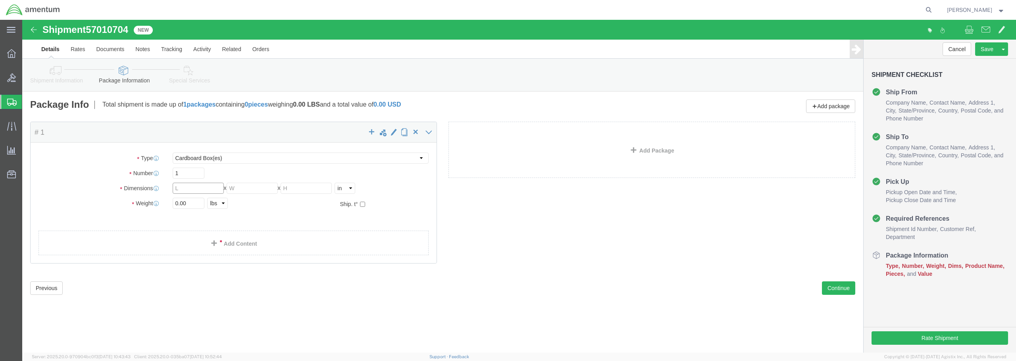
drag, startPoint x: 160, startPoint y: 168, endPoint x: 138, endPoint y: 164, distance: 22.6
click div "Dimensions Length x Width x Height Select cm ft in"
type input "7"
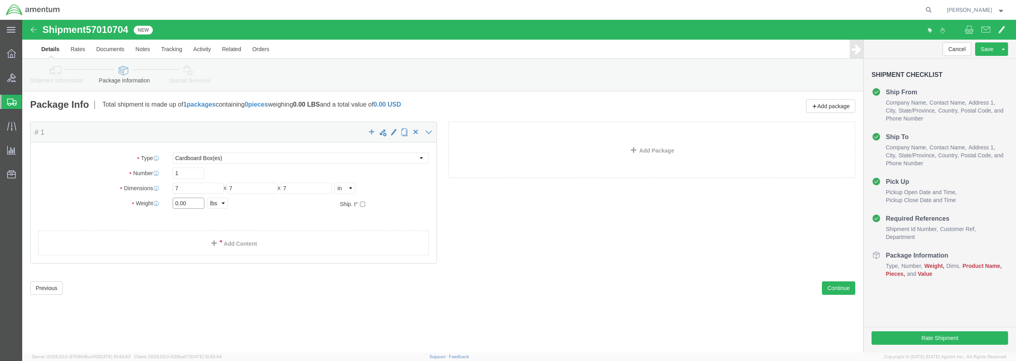
drag, startPoint x: 173, startPoint y: 185, endPoint x: 143, endPoint y: 186, distance: 30.2
click div "Weight 0.00 Select kgs lbs Ship. t°"
type input "1"
click link "Add Content"
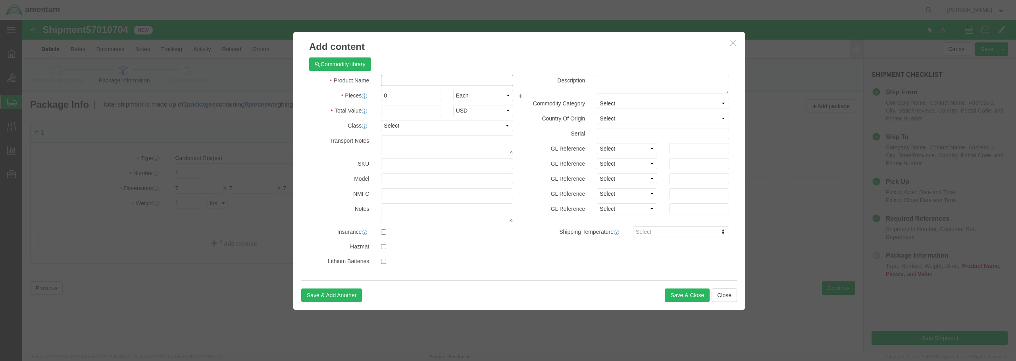
paste input "COUPLING DRIVE / BATCH 526-007866"
type input "COUPLING DRIVE / BATCH 526-007866"
drag, startPoint x: 381, startPoint y: 75, endPoint x: 340, endPoint y: 73, distance: 41.7
click div "Pieces Number of pieces inside all the packages 0 Select Bag Barrels 100Board F…"
type input "1"
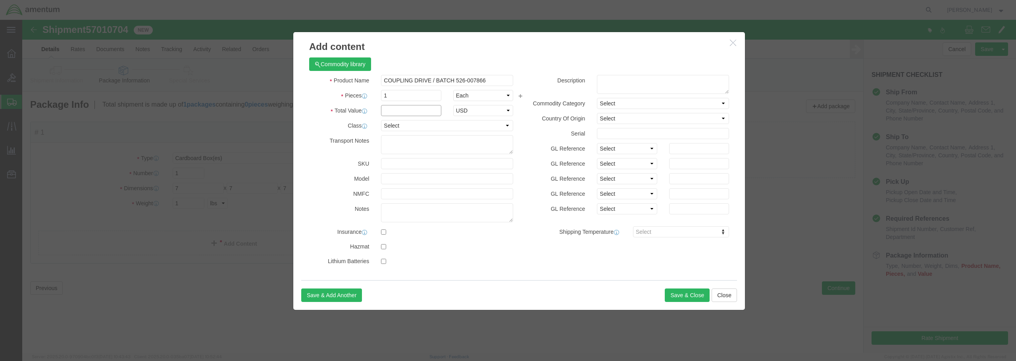
click input "text"
type input "2359.50"
click input "2359.50"
click select "Select 50 55 60 65 70 85 92.5 100 125 175 250 300 400"
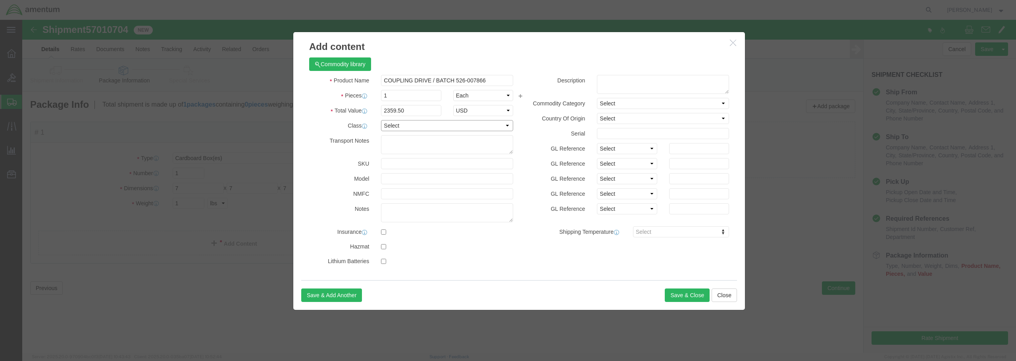
select select "175"
click select "Select 50 55 60 65 70 85 92.5 100 125 175 250 300 400"
click button "Save & Close"
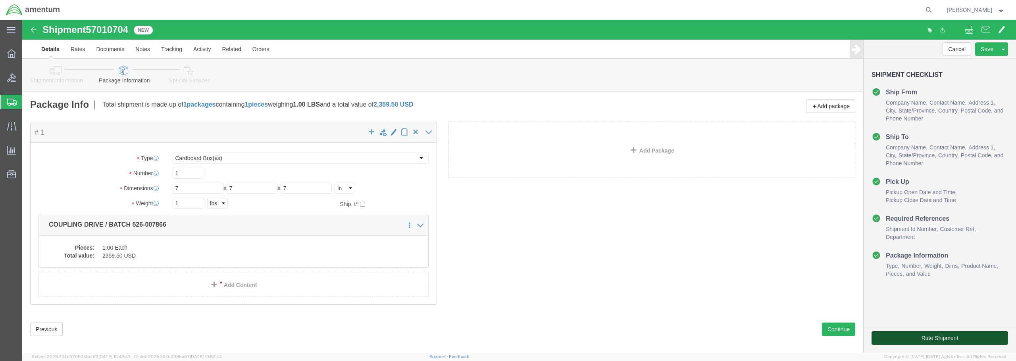
click button "Rate Shipment"
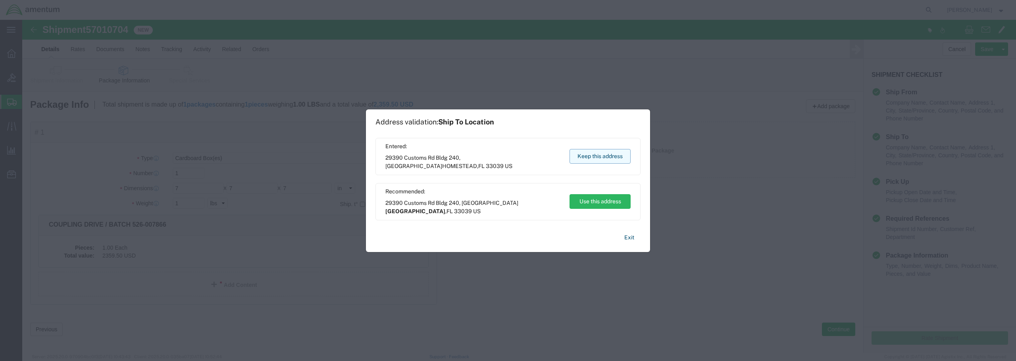
click at [596, 153] on button "Keep this address" at bounding box center [599, 156] width 61 height 15
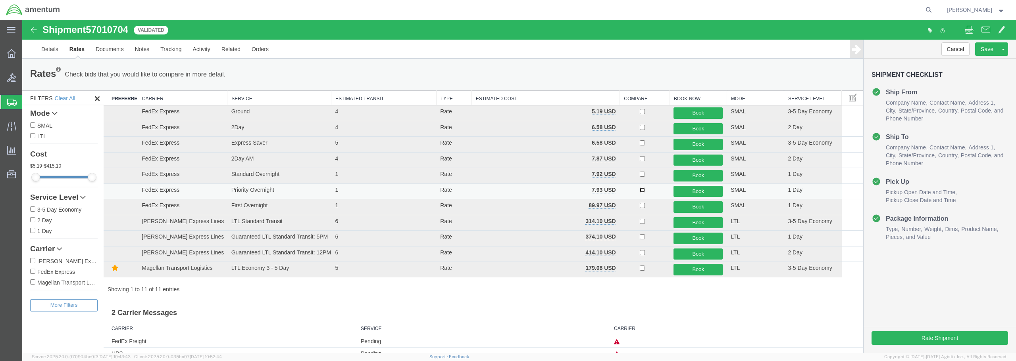
click at [639, 190] on input "checkbox" at bounding box center [641, 190] width 5 height 5
checkbox input "true"
click at [690, 191] on button "Book" at bounding box center [697, 192] width 49 height 12
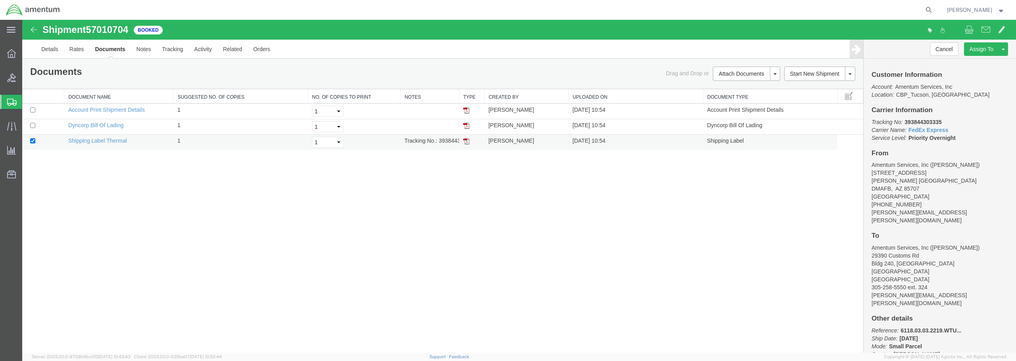
click at [466, 141] on img at bounding box center [466, 141] width 6 height 6
